Goal: Task Accomplishment & Management: Manage account settings

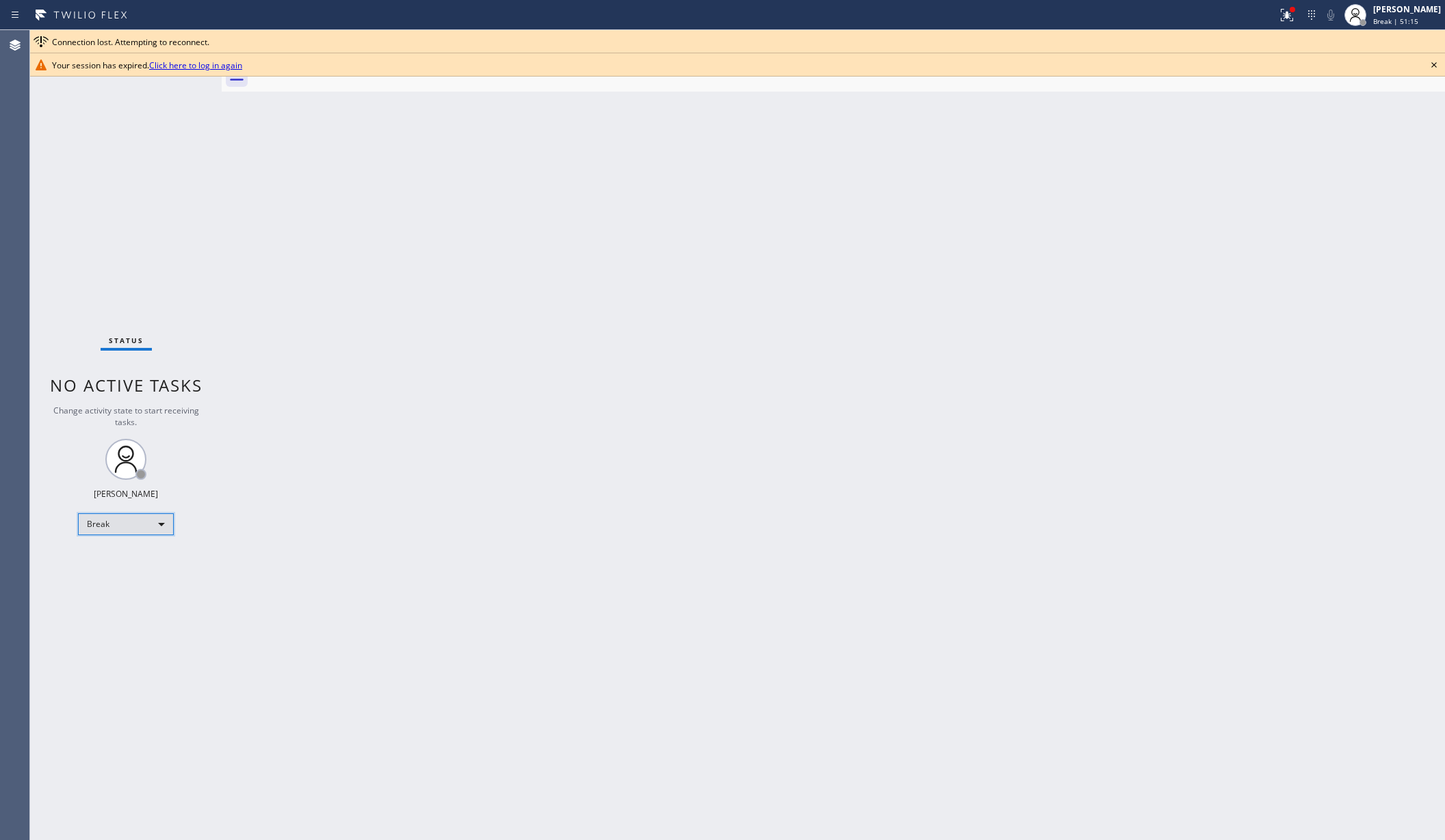
click at [107, 519] on div "Break" at bounding box center [126, 524] width 96 height 22
click at [121, 580] on li "Unavailable" at bounding box center [124, 578] width 93 height 17
click at [603, 562] on div "Back to Dashboard Change Sender ID Customers Technicians AA [PERSON_NAME] [DATE…" at bounding box center [833, 435] width 1223 height 810
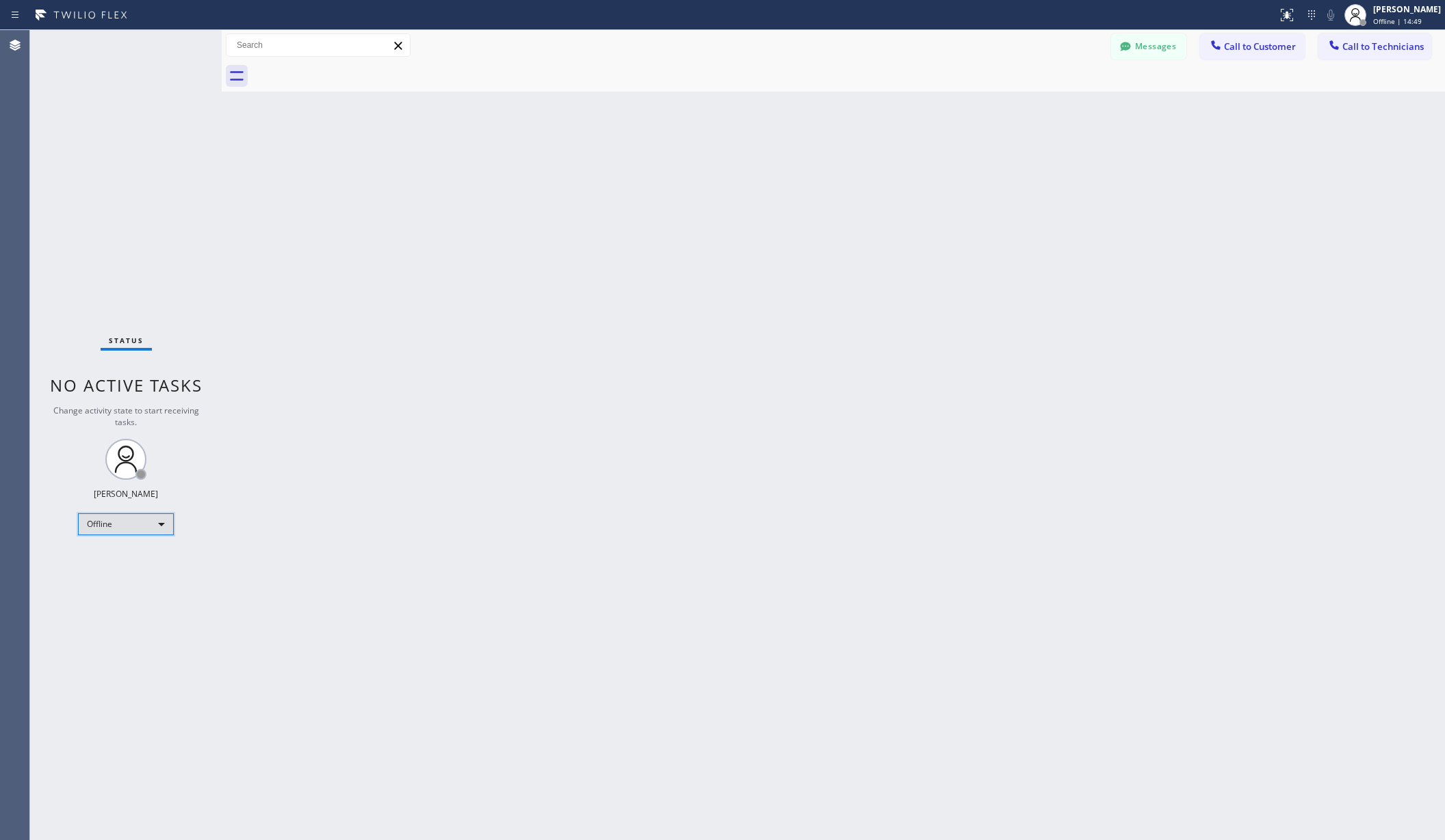
click at [130, 528] on div "Offline" at bounding box center [126, 524] width 96 height 22
click at [99, 577] on li "Unavailable" at bounding box center [124, 578] width 93 height 17
click at [337, 584] on div "Back to Dashboard Change Sender ID Customers Technicians AA [PERSON_NAME] [DATE…" at bounding box center [833, 435] width 1223 height 810
click at [279, 184] on div "Back to Dashboard Change Sender ID Customers Technicians AA [PERSON_NAME] [DATE…" at bounding box center [833, 435] width 1223 height 810
click at [93, 205] on div "Status No active tasks Change activity state to start receiving tasks. [PERSON_…" at bounding box center [126, 435] width 191 height 810
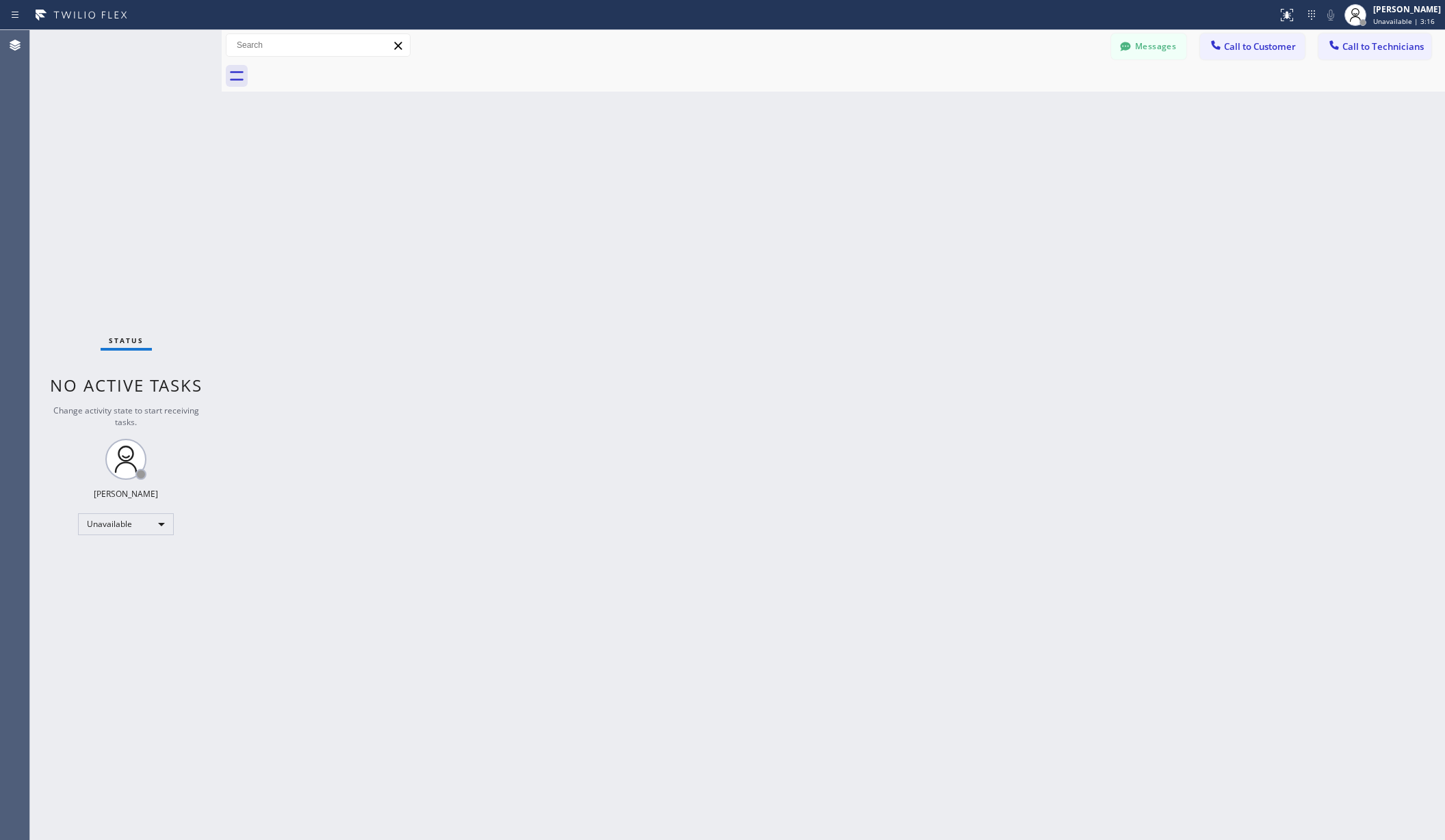
click at [52, 138] on div "Status No active tasks Change activity state to start receiving tasks. [PERSON_…" at bounding box center [126, 435] width 191 height 810
